Goal: Transaction & Acquisition: Purchase product/service

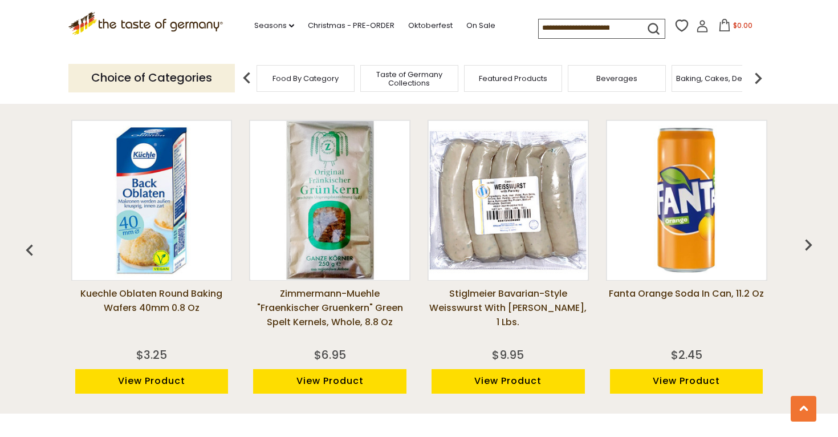
scroll to position [846, 0]
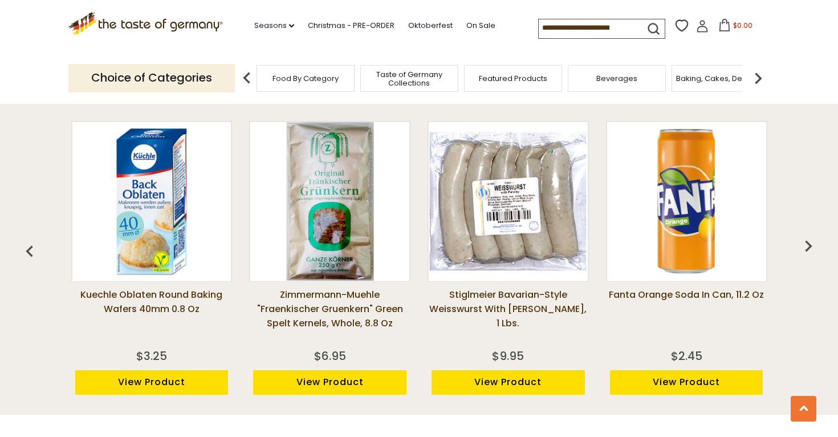
click at [803, 241] on img "button" at bounding box center [808, 245] width 23 height 23
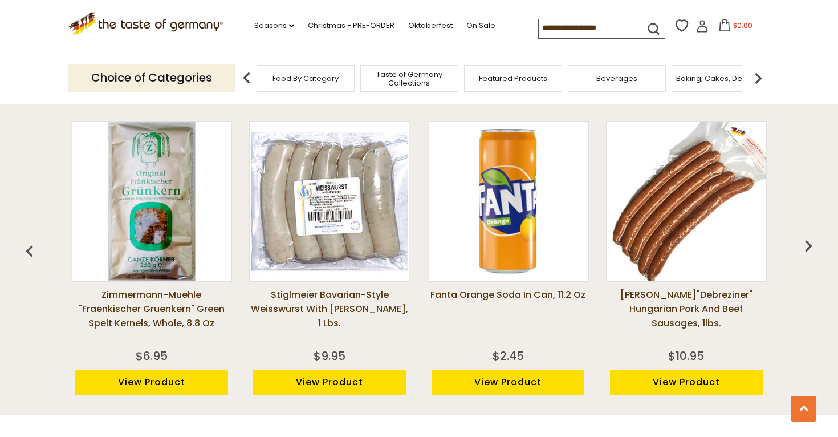
click at [805, 241] on img "button" at bounding box center [808, 245] width 23 height 23
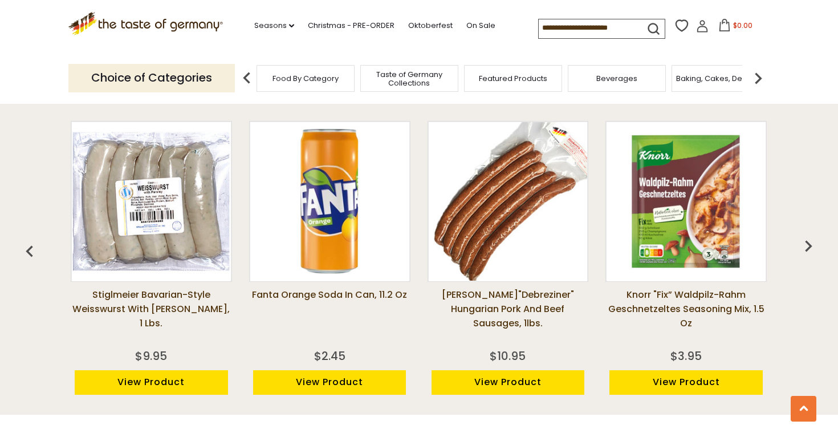
click at [805, 241] on img "button" at bounding box center [808, 245] width 23 height 23
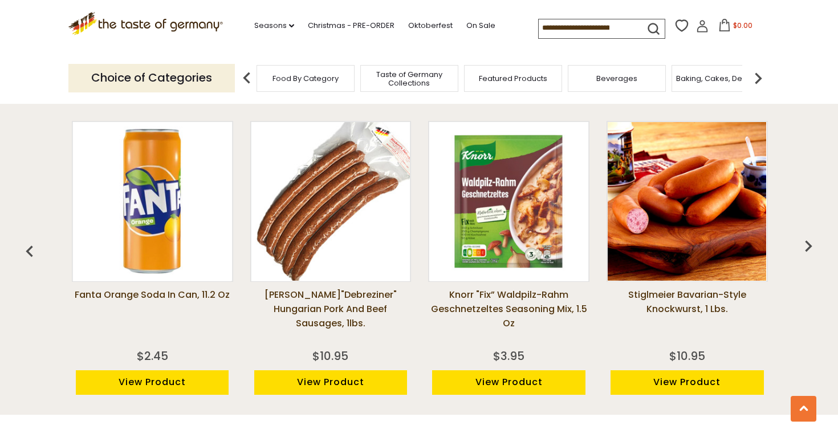
scroll to position [0, 535]
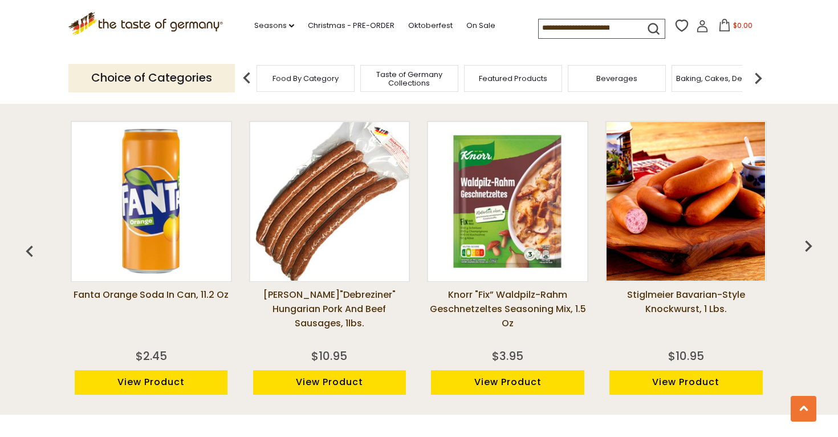
click at [805, 241] on img "button" at bounding box center [808, 245] width 23 height 23
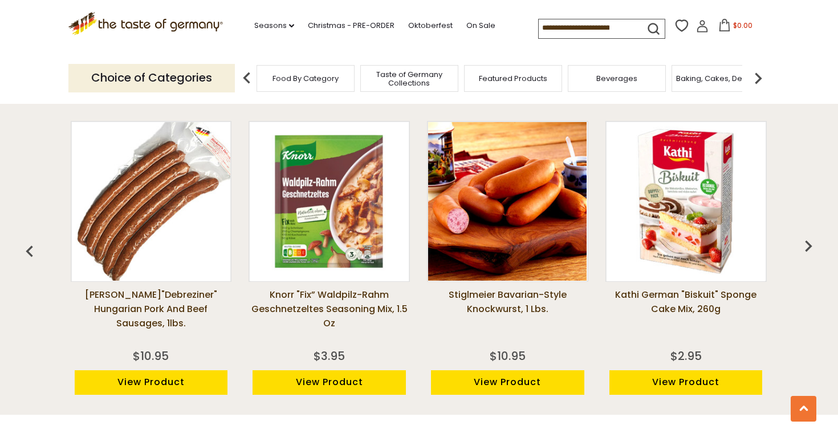
click at [805, 241] on img "button" at bounding box center [808, 245] width 23 height 23
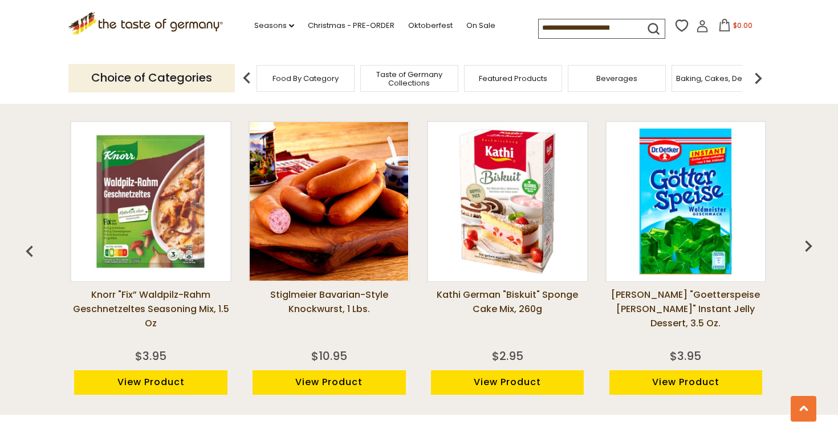
click at [805, 241] on img "button" at bounding box center [808, 245] width 23 height 23
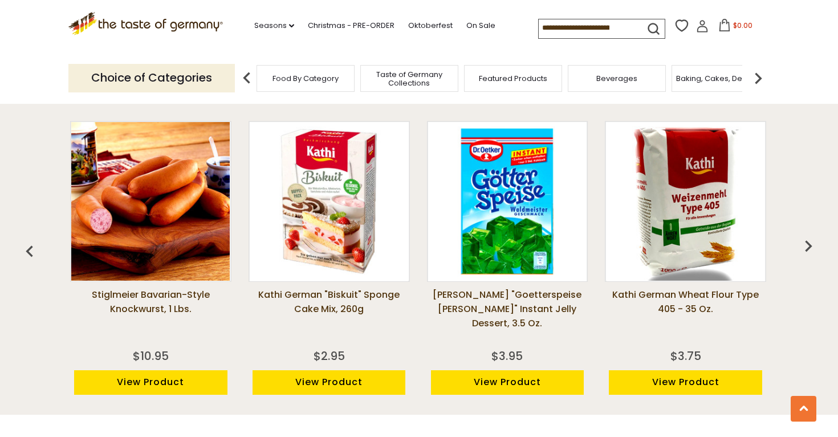
click at [805, 241] on img "button" at bounding box center [808, 245] width 23 height 23
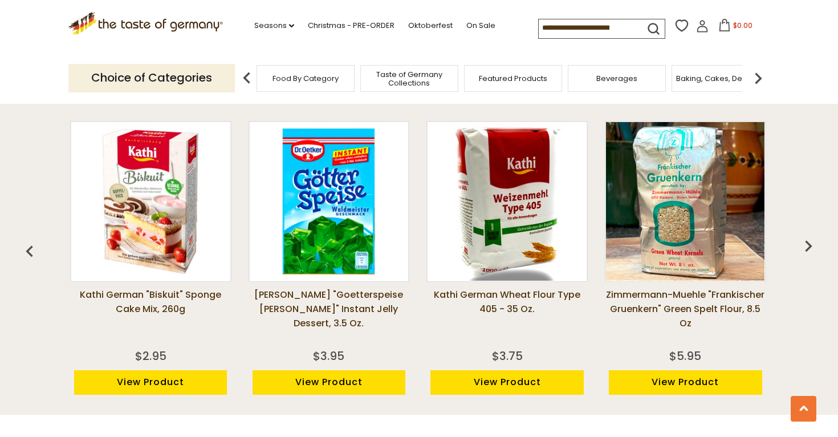
click at [805, 241] on img "button" at bounding box center [808, 245] width 23 height 23
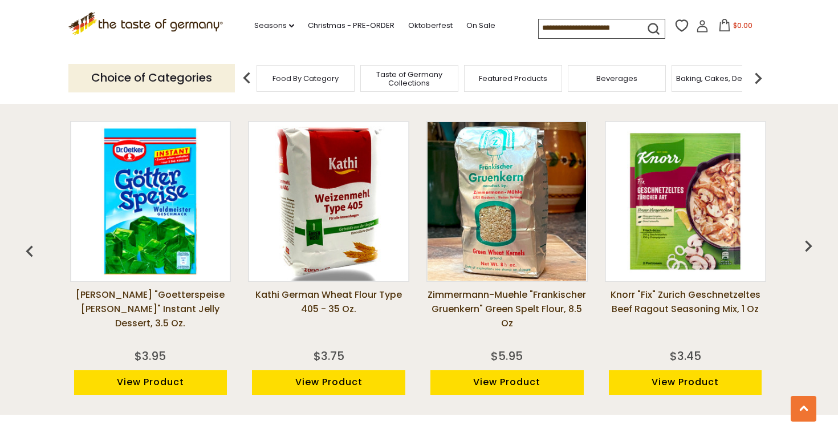
click at [805, 241] on img "button" at bounding box center [808, 245] width 23 height 23
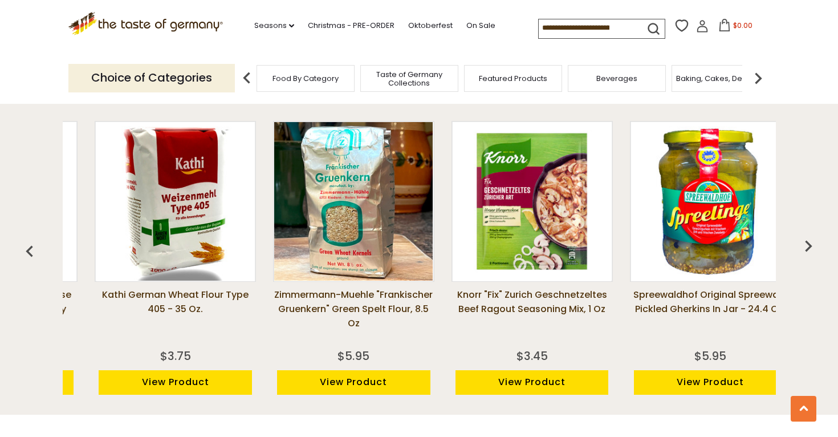
scroll to position [0, 1605]
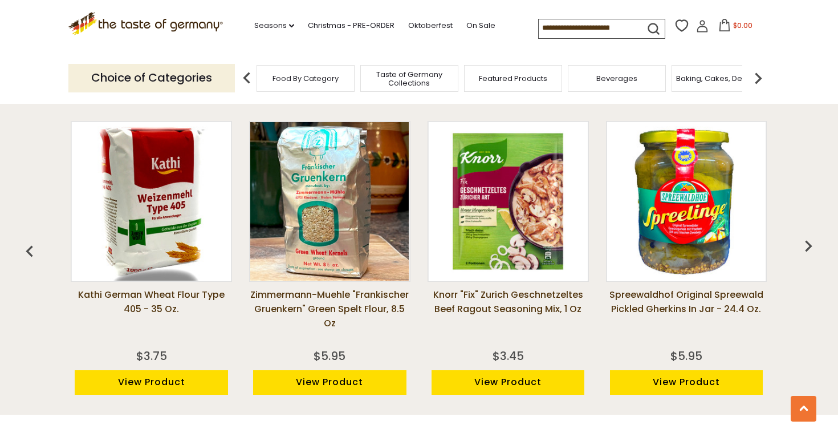
click at [805, 241] on img "button" at bounding box center [808, 245] width 23 height 23
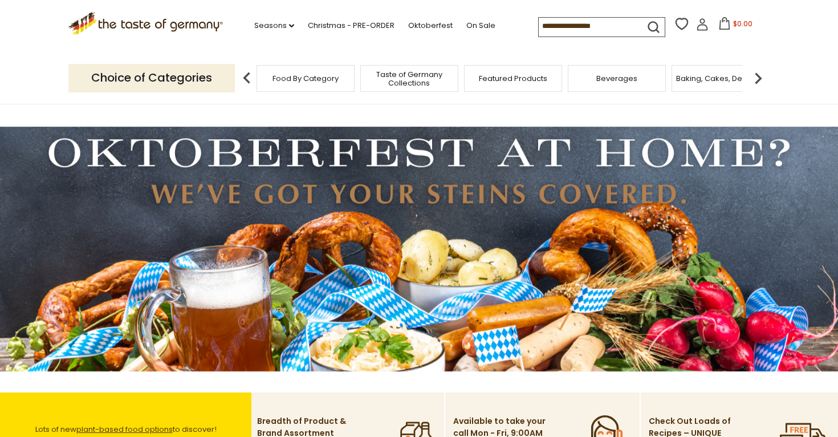
scroll to position [0, 0]
click at [392, 233] on img at bounding box center [419, 249] width 838 height 245
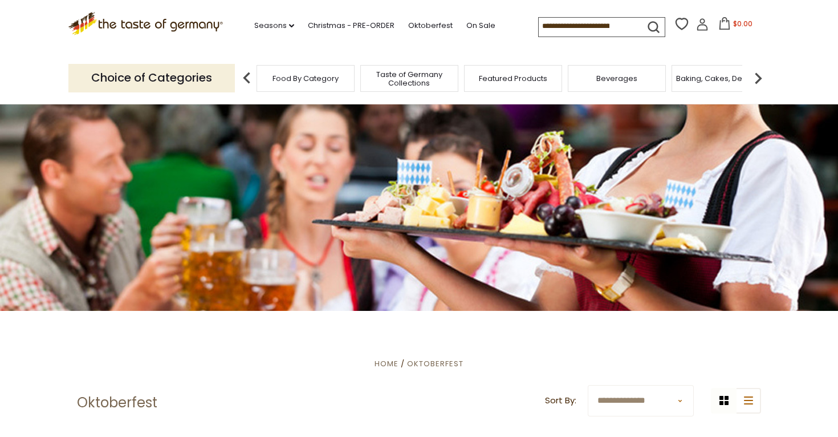
click at [548, 28] on input at bounding box center [587, 26] width 96 height 16
type input "*******"
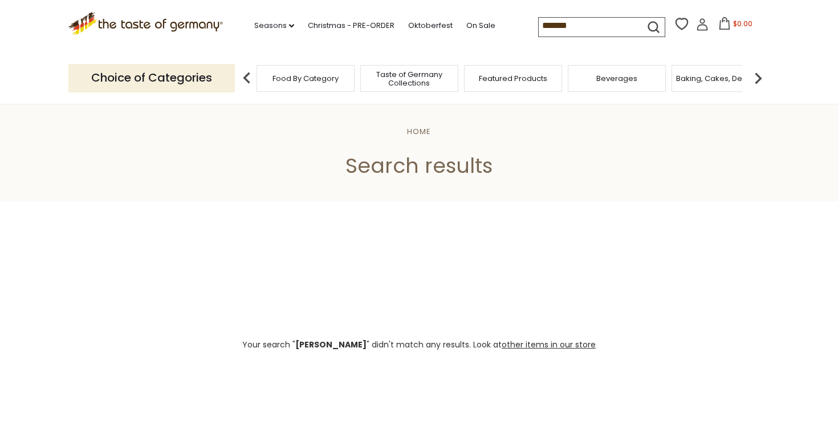
click at [582, 26] on input "*******" at bounding box center [587, 26] width 96 height 16
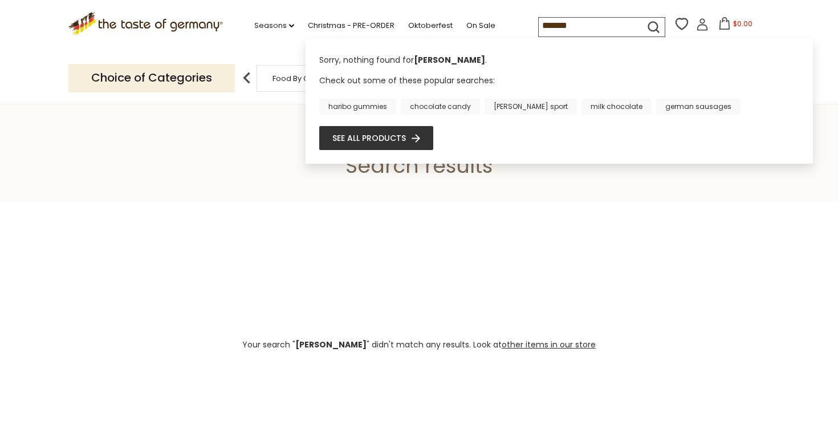
type input "********"
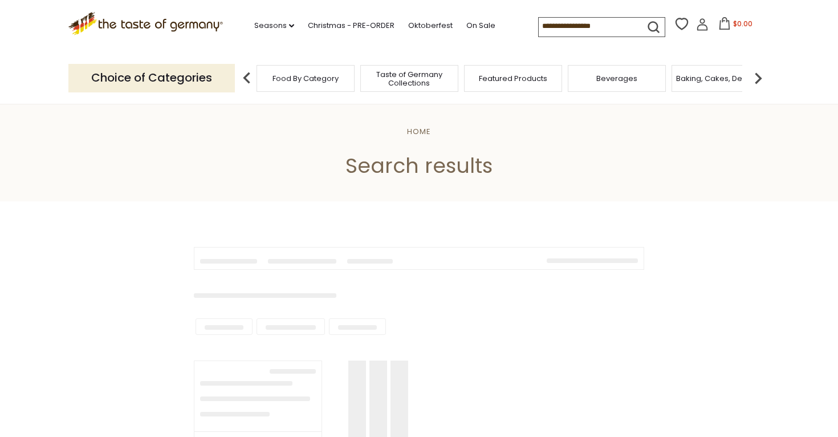
type input "********"
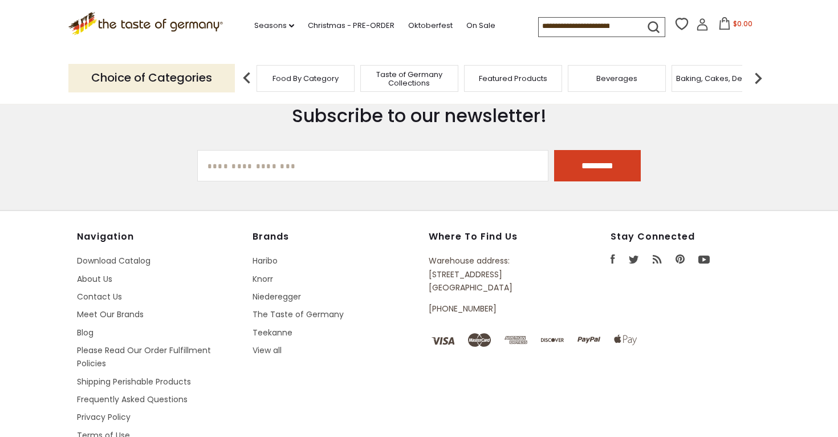
click at [318, 83] on div "Food By Category" at bounding box center [306, 78] width 98 height 27
click at [300, 76] on span "Food By Category" at bounding box center [306, 78] width 66 height 9
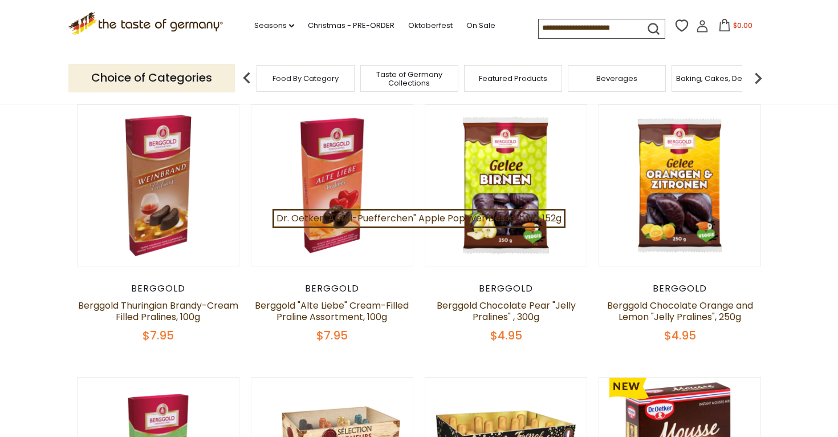
scroll to position [396, 0]
